Goal: Information Seeking & Learning: Learn about a topic

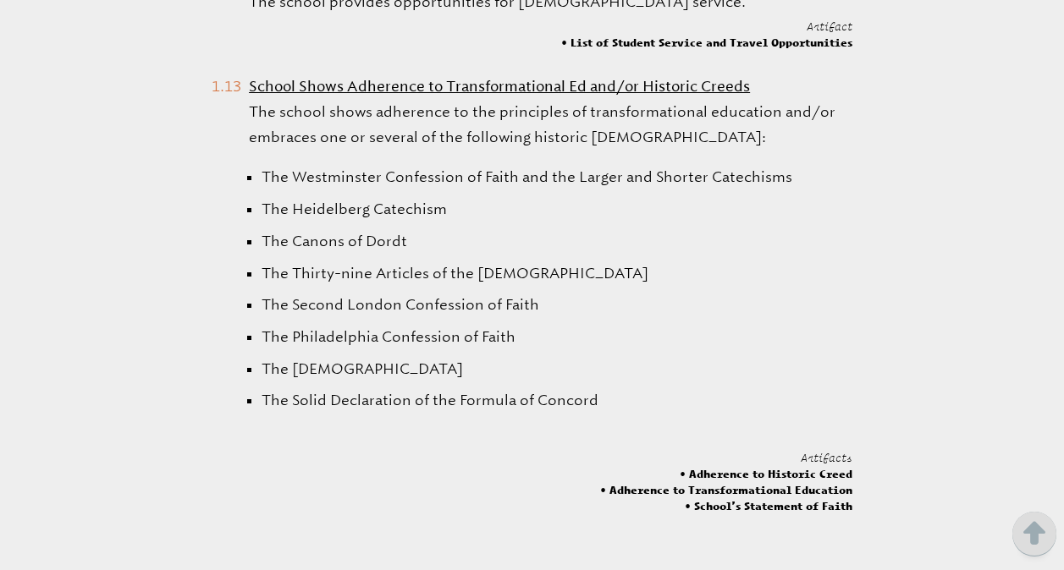
scroll to position [3450, 0]
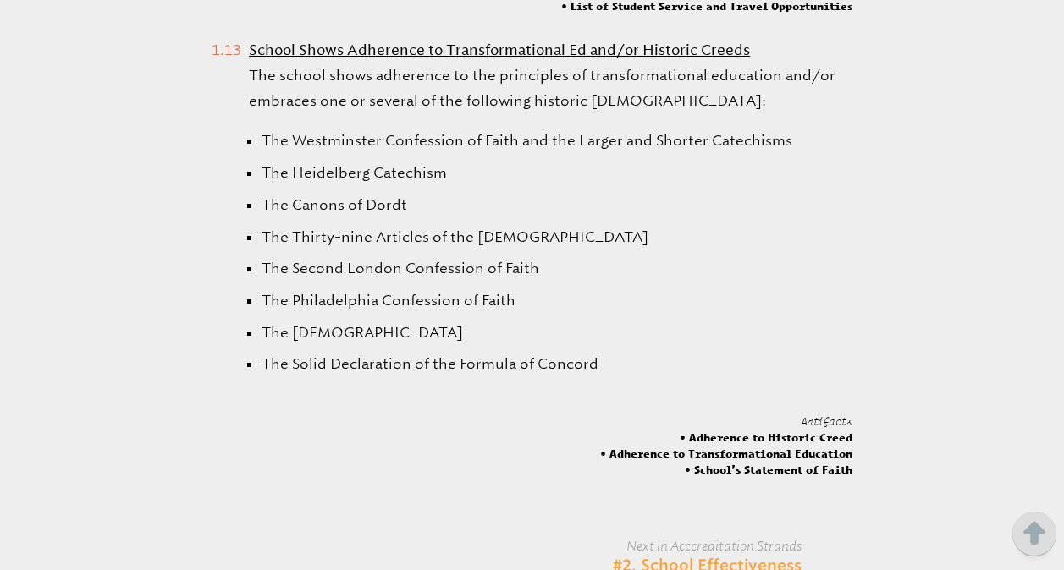
click at [713, 557] on link "#2. School Effectiveness & Improvement" at bounding box center [685, 577] width 230 height 40
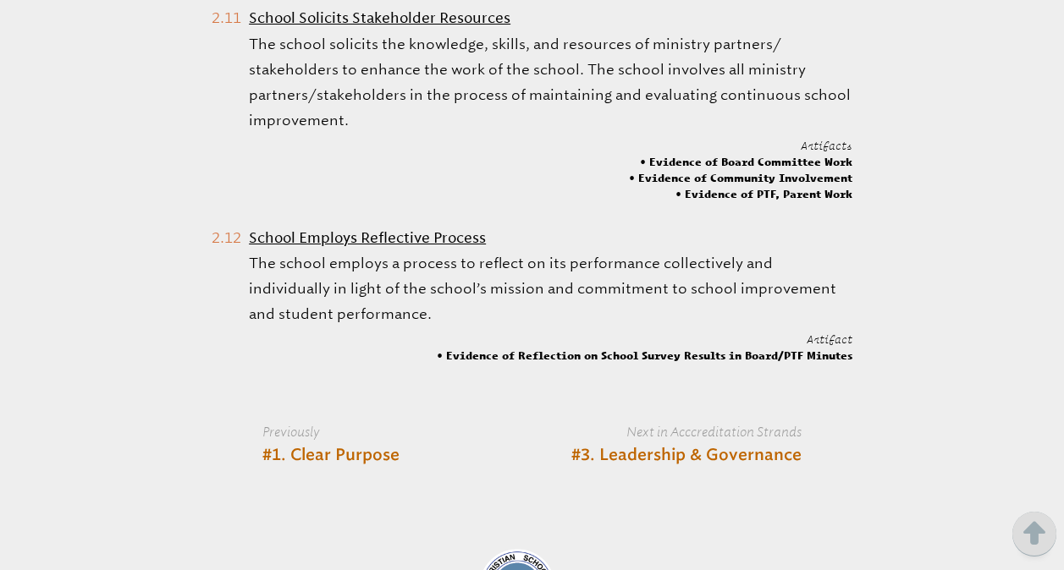
scroll to position [3057, 0]
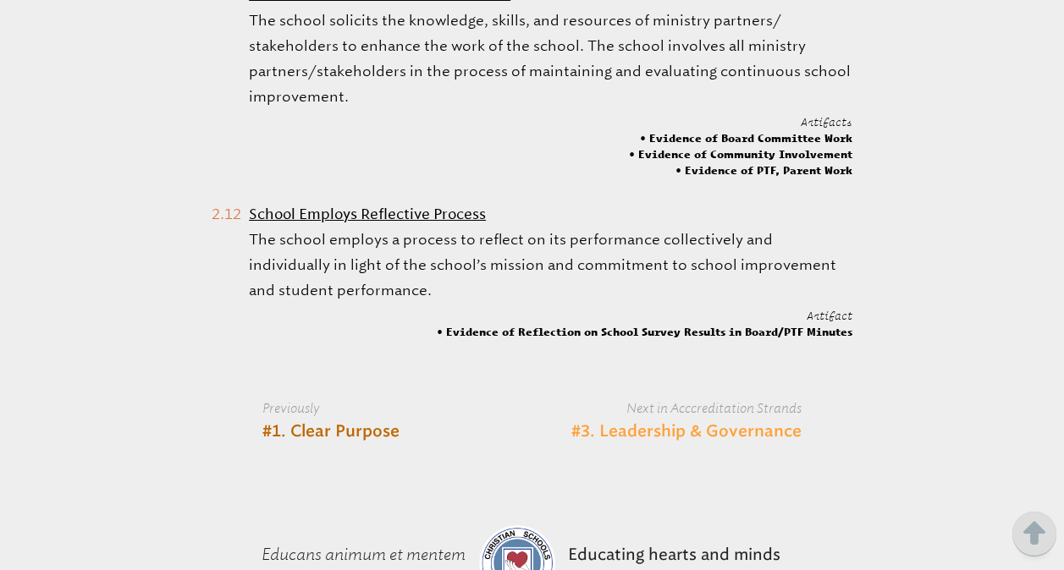
click at [762, 431] on link "#3. Leadership & Governance" at bounding box center [686, 432] width 230 height 20
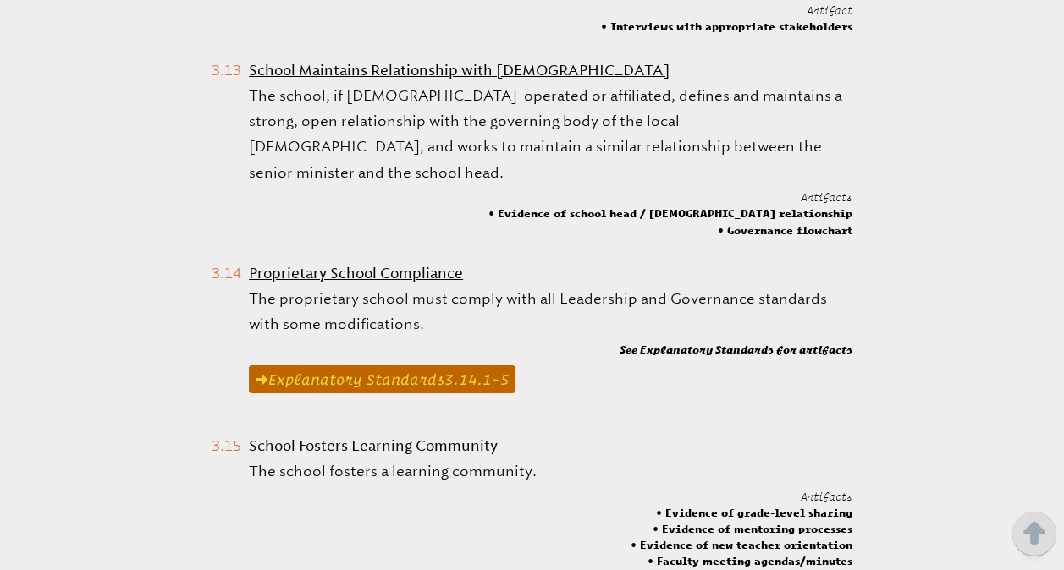
scroll to position [3158, 0]
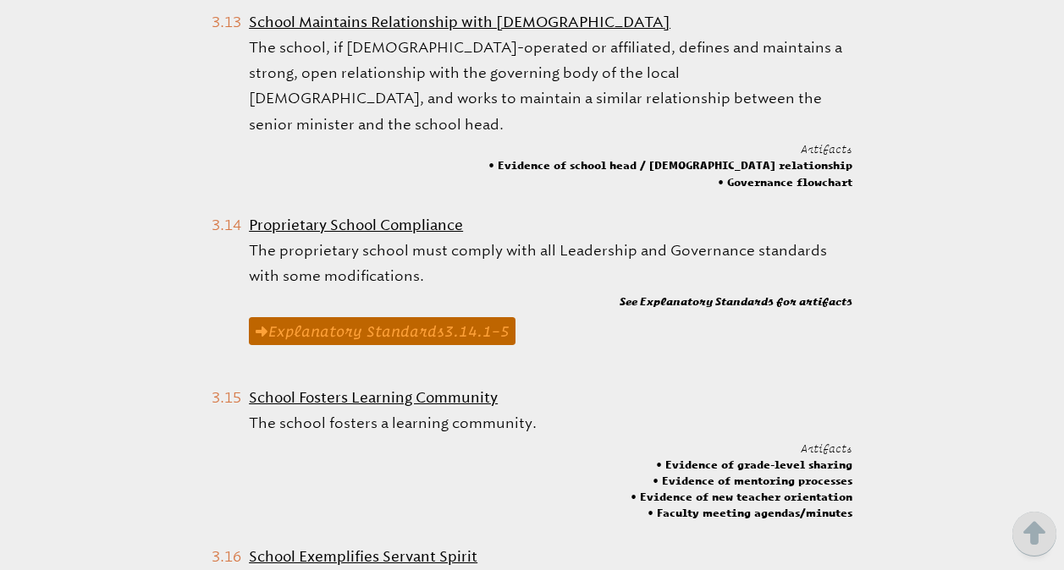
click at [321, 317] on link "Explanatory Standard s 3.14.1 –5" at bounding box center [382, 330] width 267 height 27
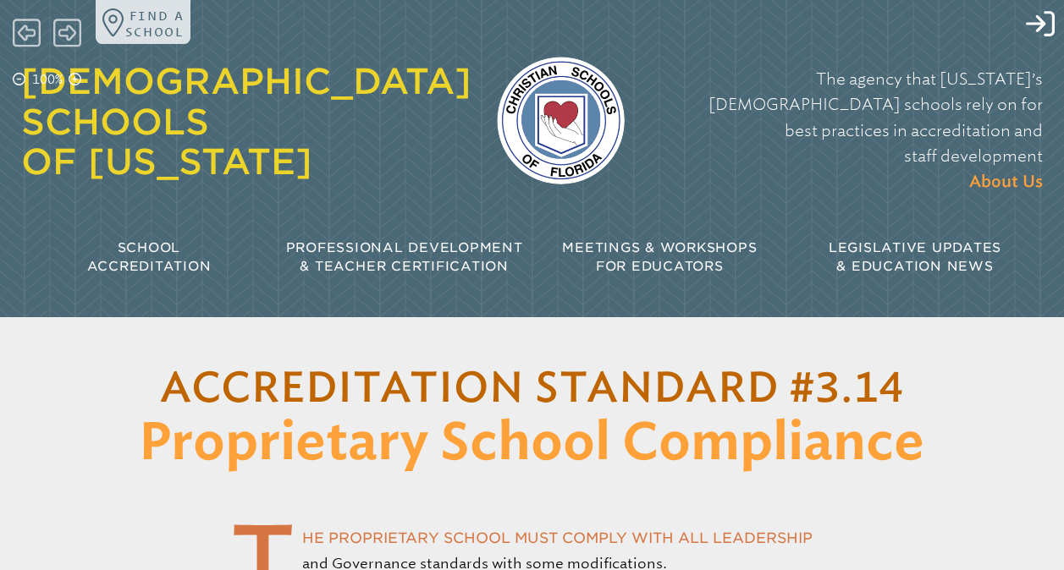
click at [132, 240] on span "School Accreditation" at bounding box center [149, 257] width 124 height 35
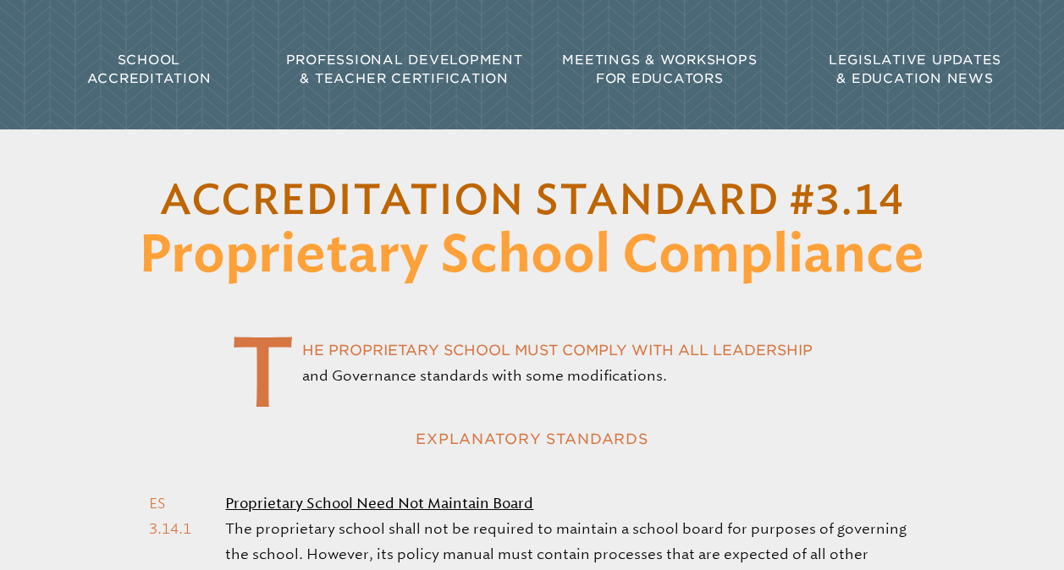
scroll to position [193, 0]
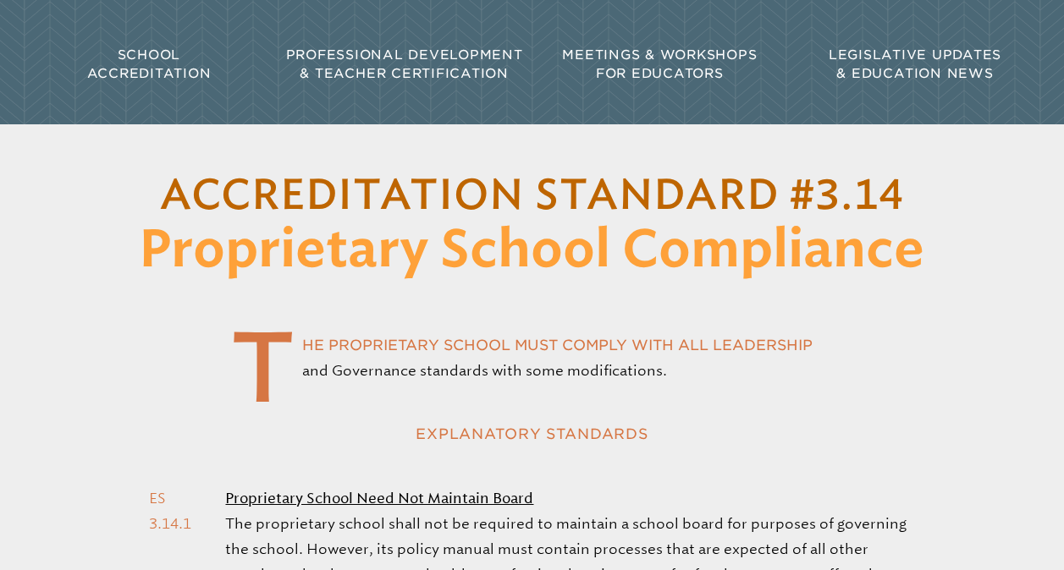
click at [145, 47] on span "School Accreditation" at bounding box center [149, 64] width 124 height 35
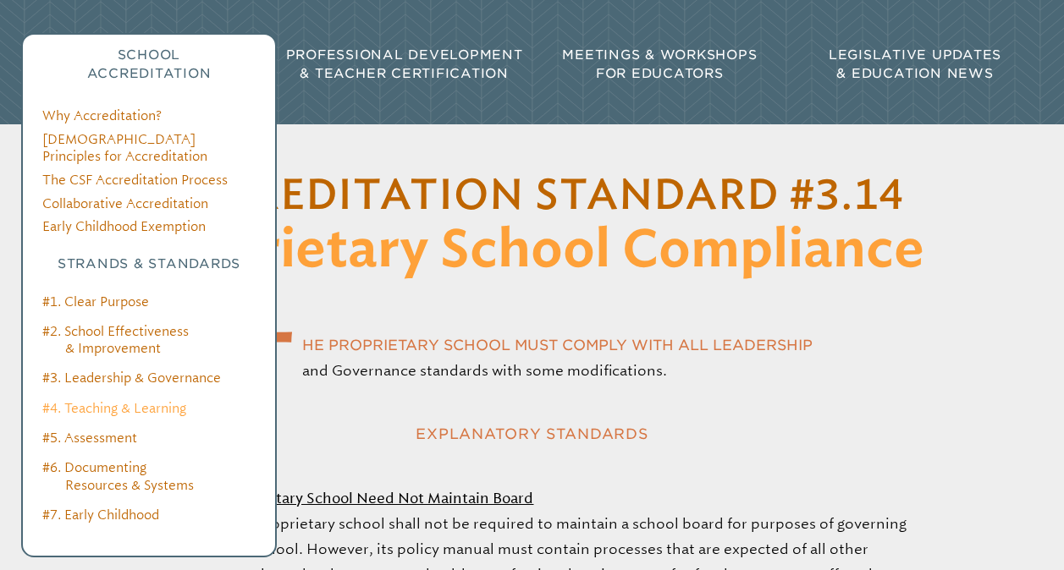
click at [157, 401] on link "#4. Teaching & Learning" at bounding box center [114, 408] width 144 height 15
